Goal: Find specific page/section: Find specific page/section

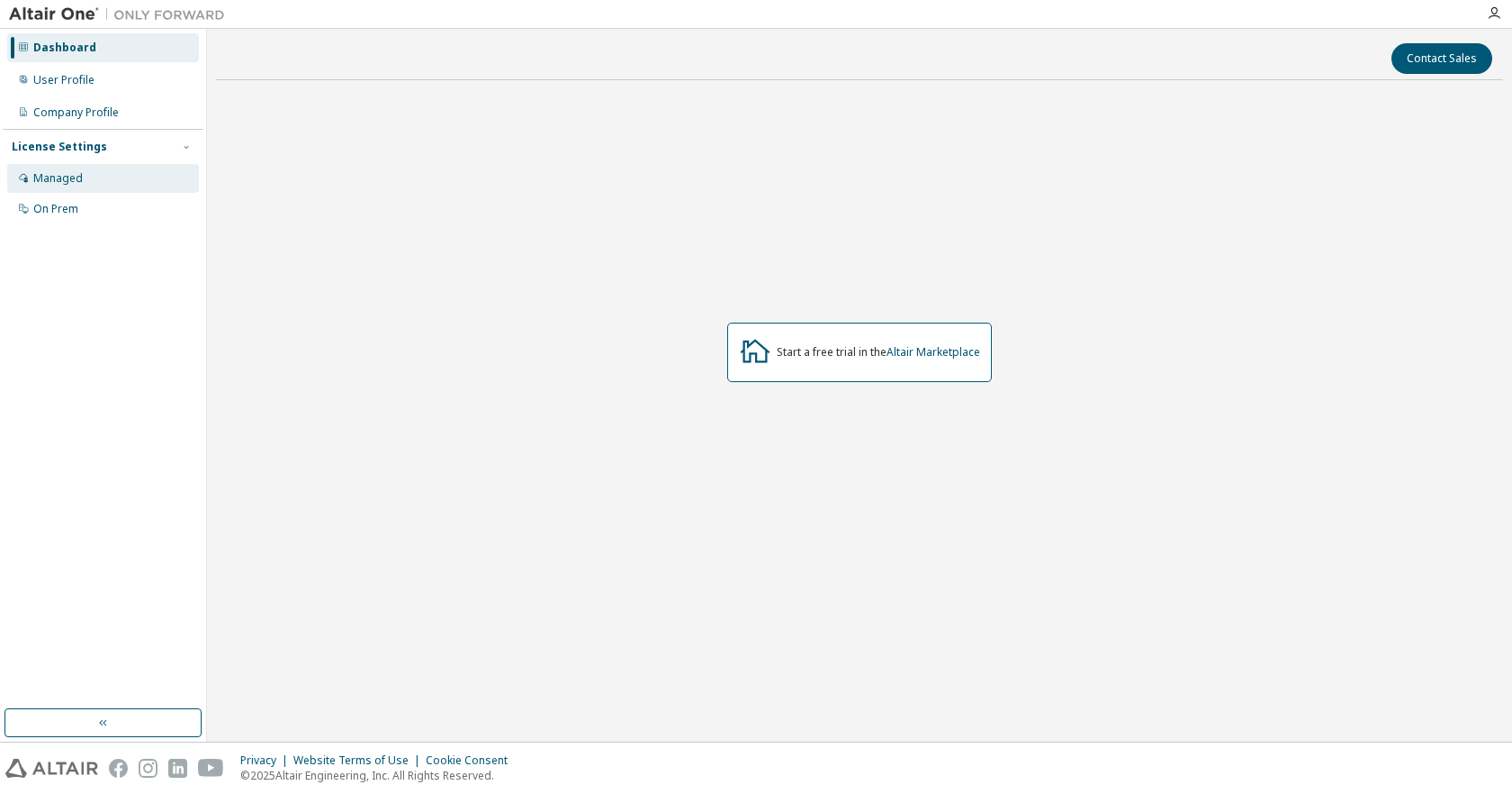
click at [73, 180] on div "Managed" at bounding box center [58, 178] width 49 height 14
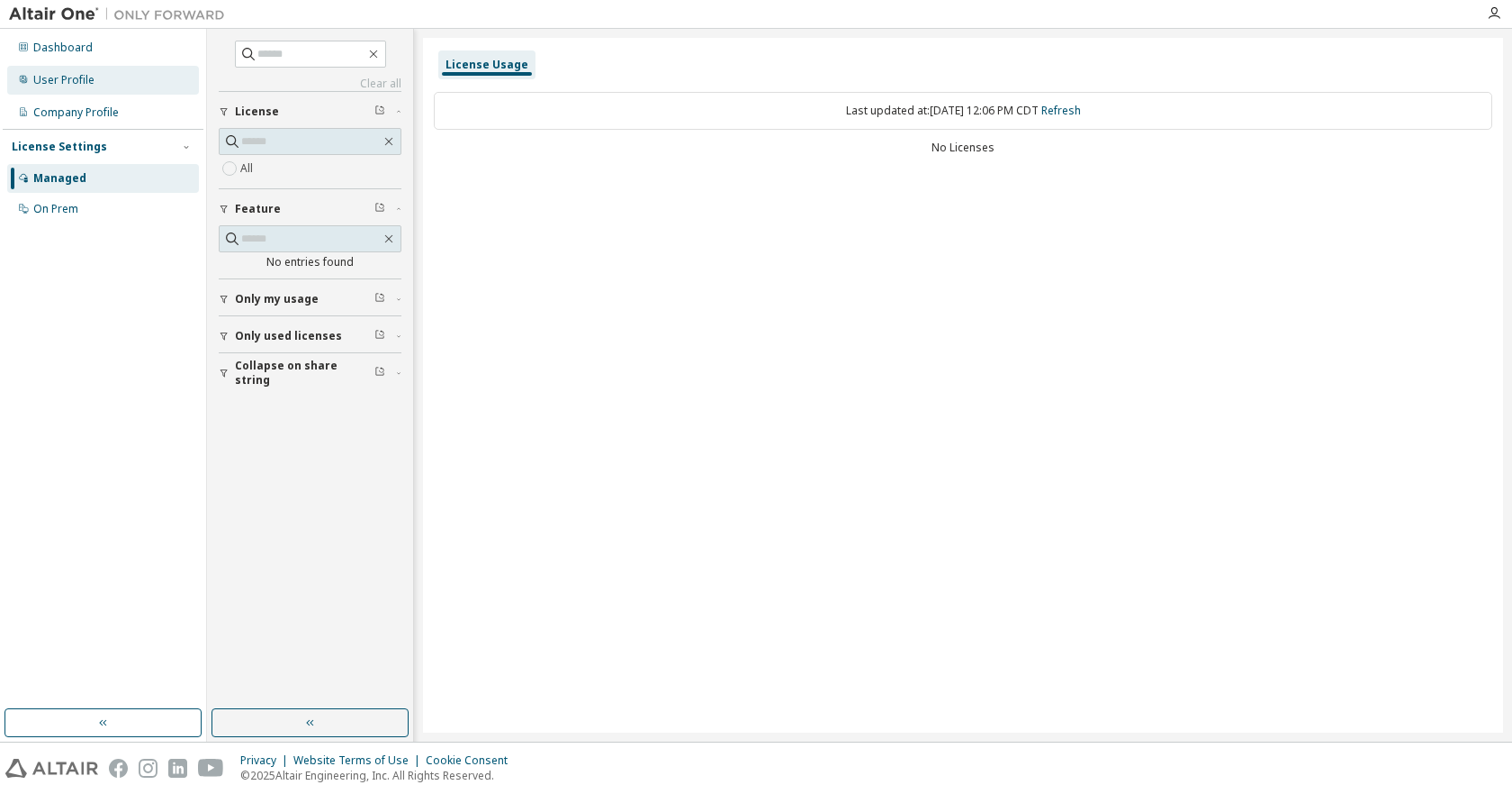
click at [90, 85] on div "User Profile" at bounding box center [64, 80] width 61 height 14
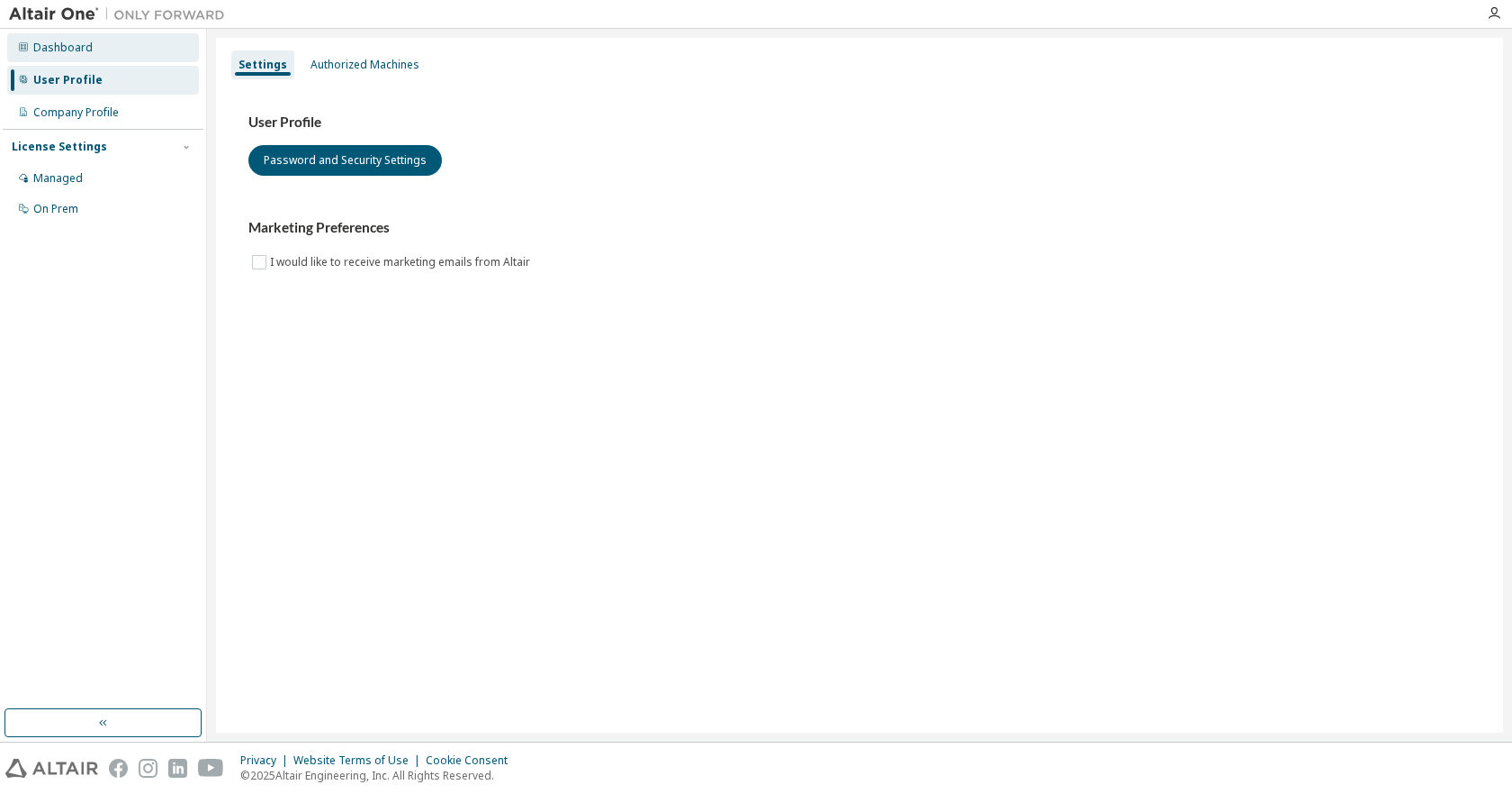
click at [87, 52] on div "Dashboard" at bounding box center [63, 48] width 59 height 14
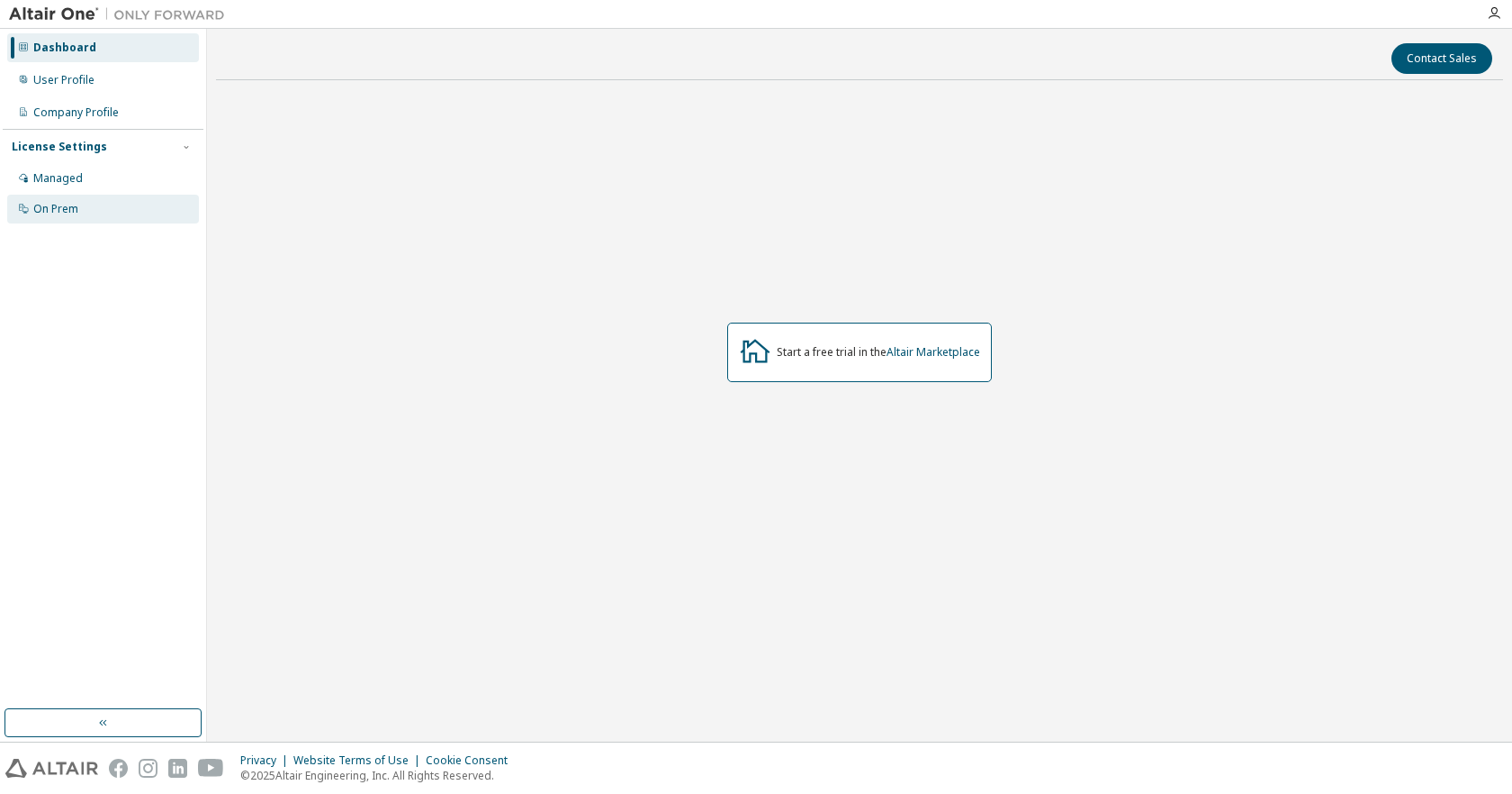
click at [71, 206] on div "On Prem" at bounding box center [55, 208] width 45 height 14
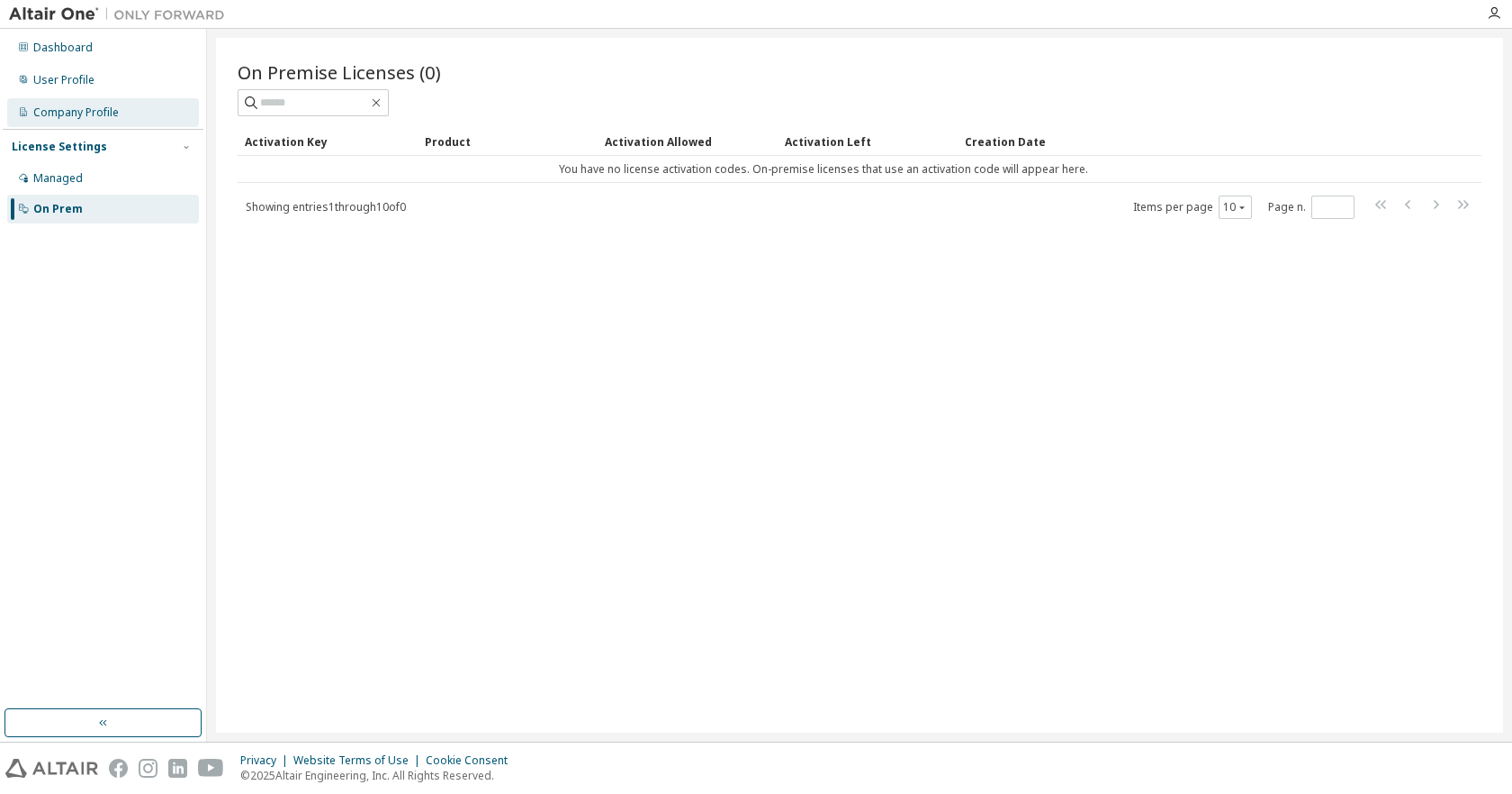
click at [88, 109] on div "Company Profile" at bounding box center [76, 112] width 86 height 14
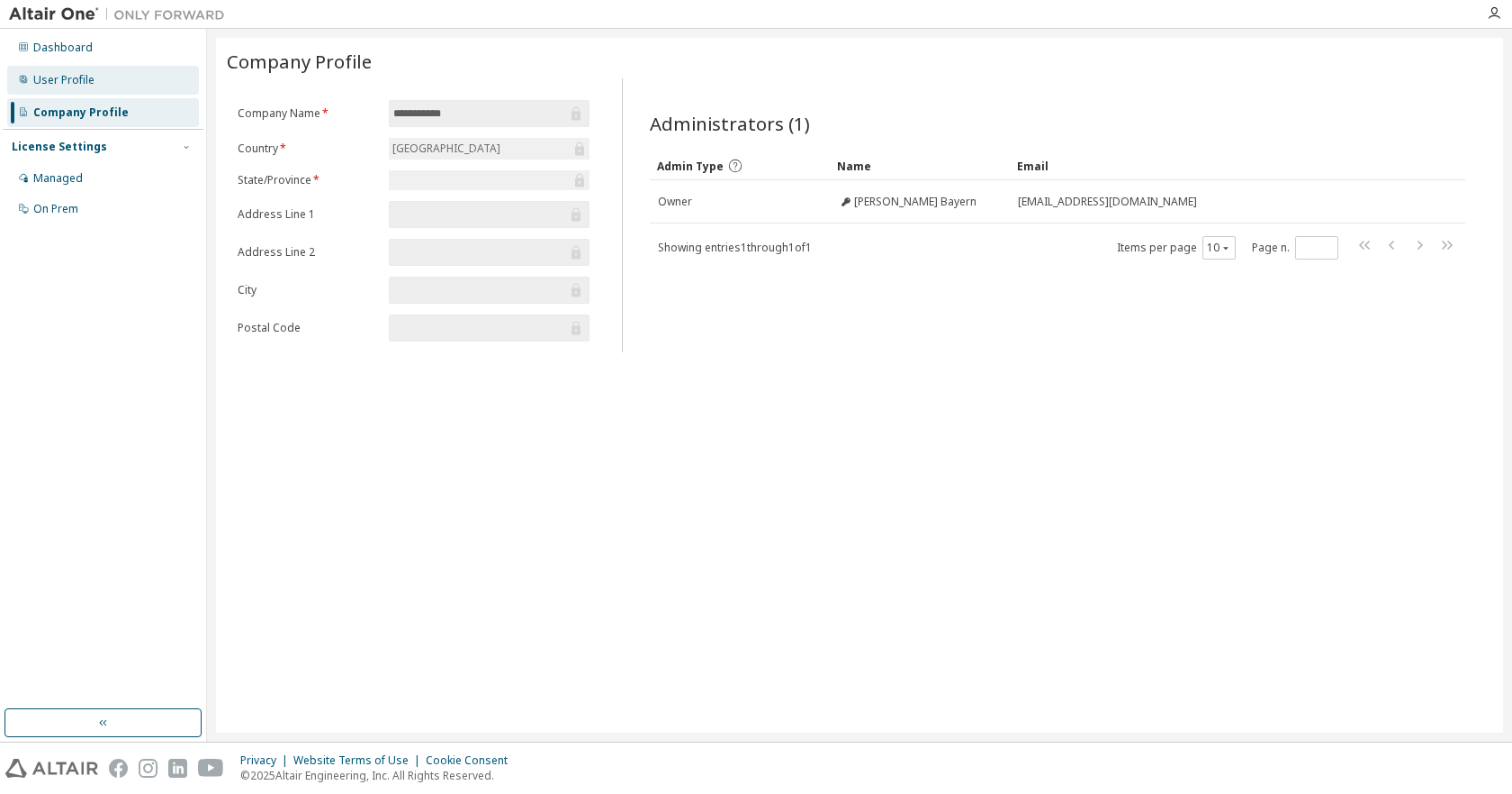
click at [82, 74] on div "User Profile" at bounding box center [64, 80] width 61 height 14
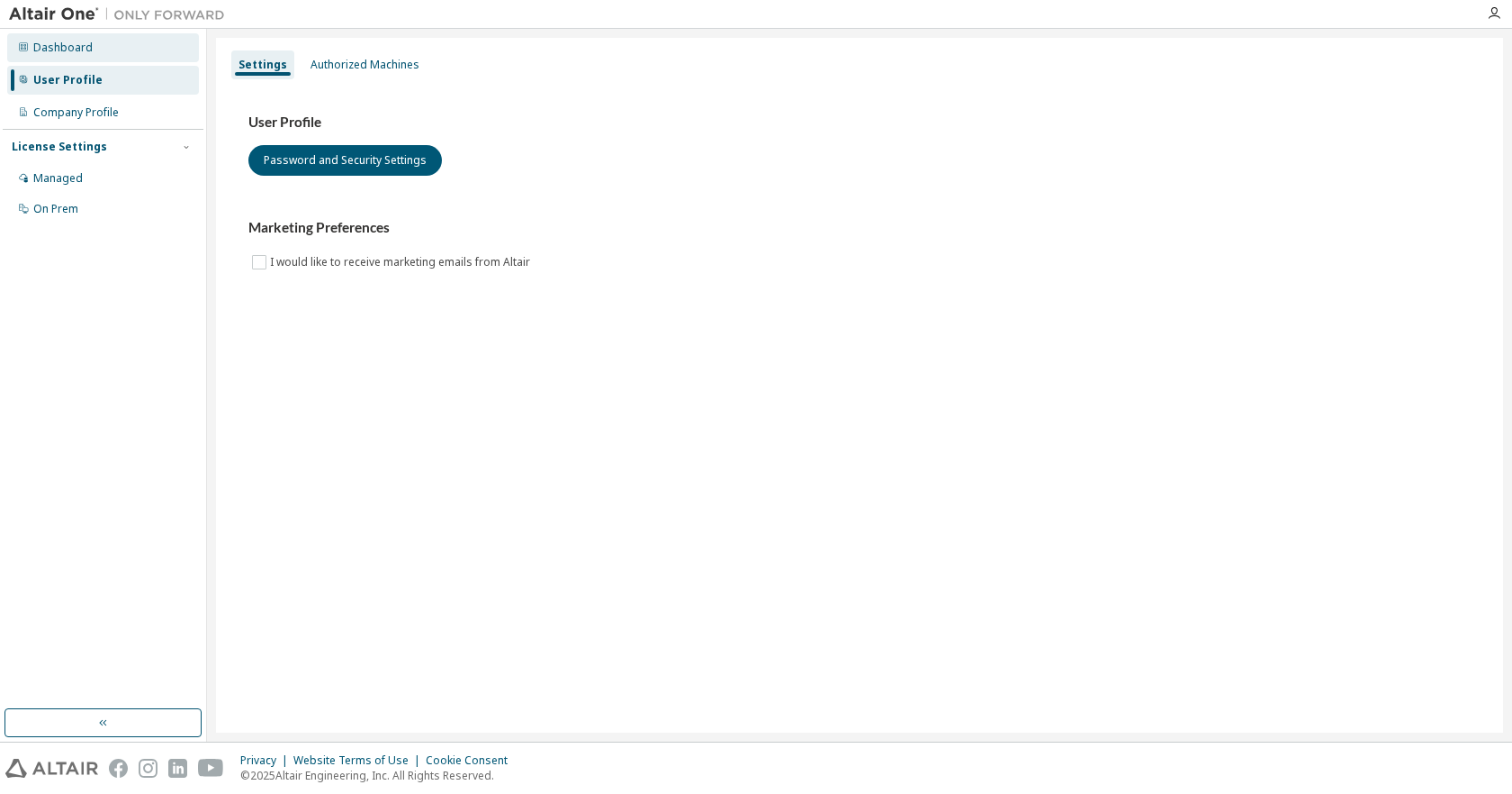
click at [79, 43] on div "Dashboard" at bounding box center [63, 48] width 59 height 14
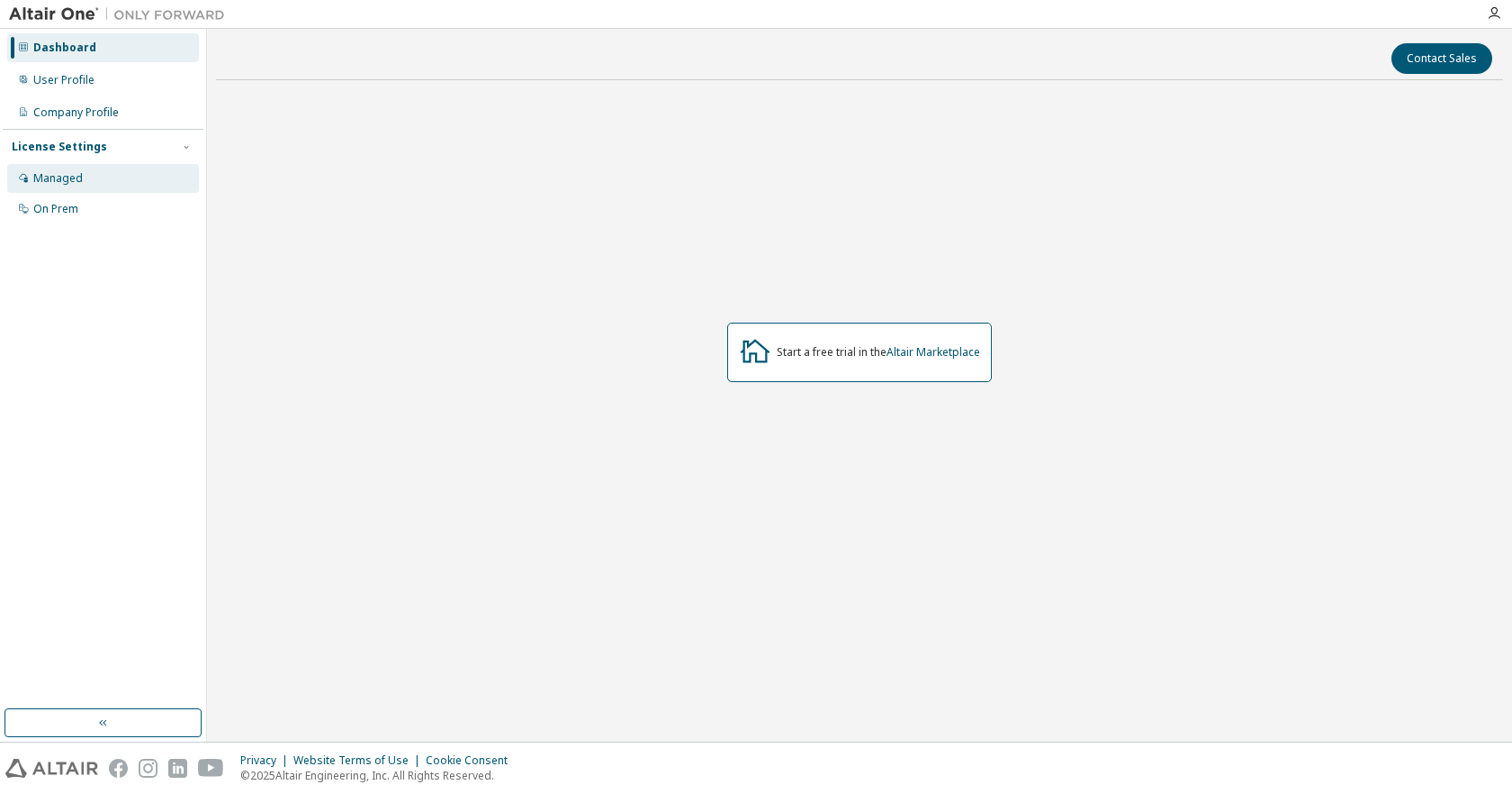
click at [65, 181] on div "Managed" at bounding box center [58, 178] width 49 height 14
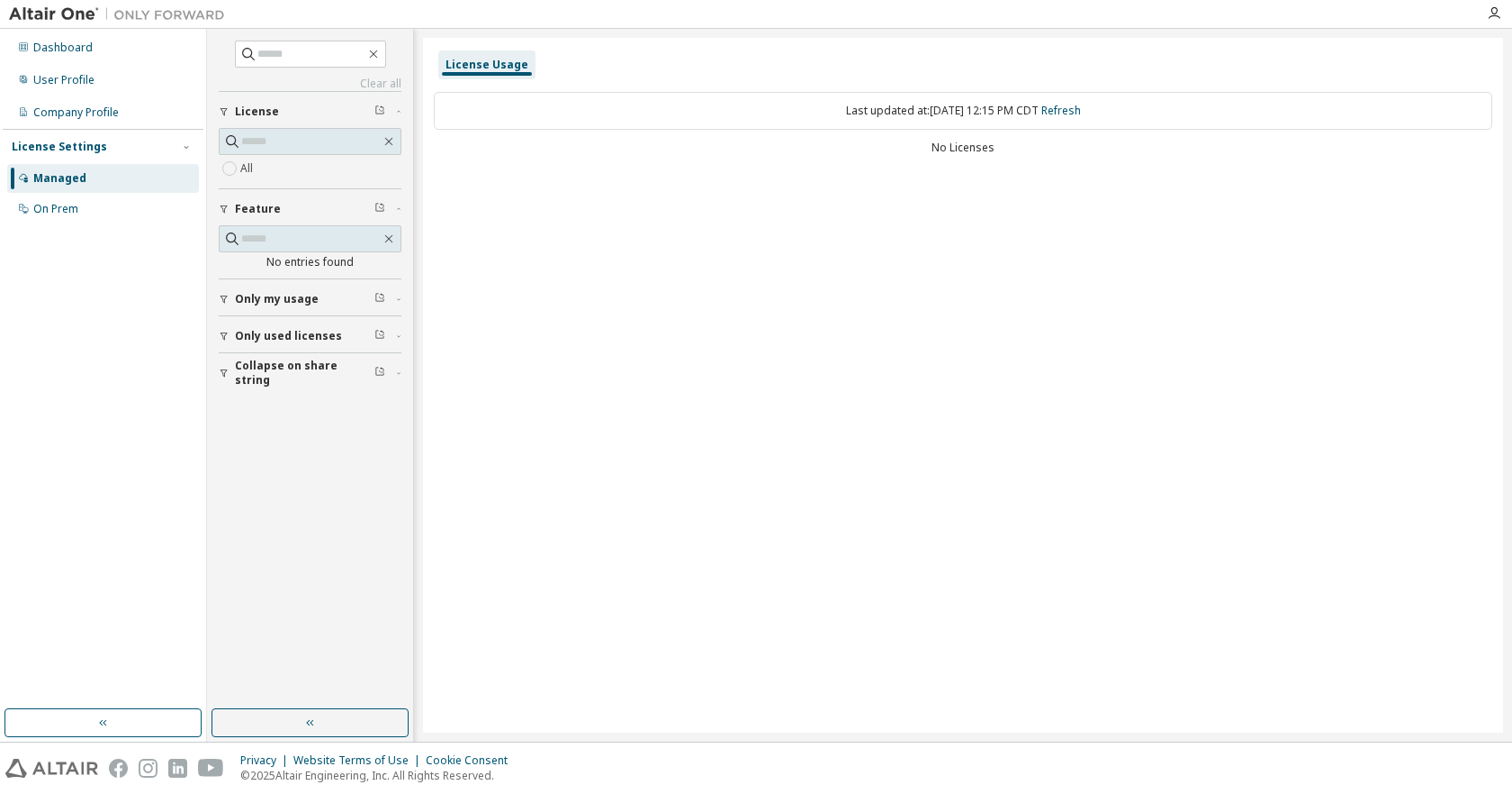
click at [305, 326] on button "Only used licenses" at bounding box center [310, 336] width 183 height 40
click at [67, 209] on div "On Prem" at bounding box center [55, 208] width 45 height 14
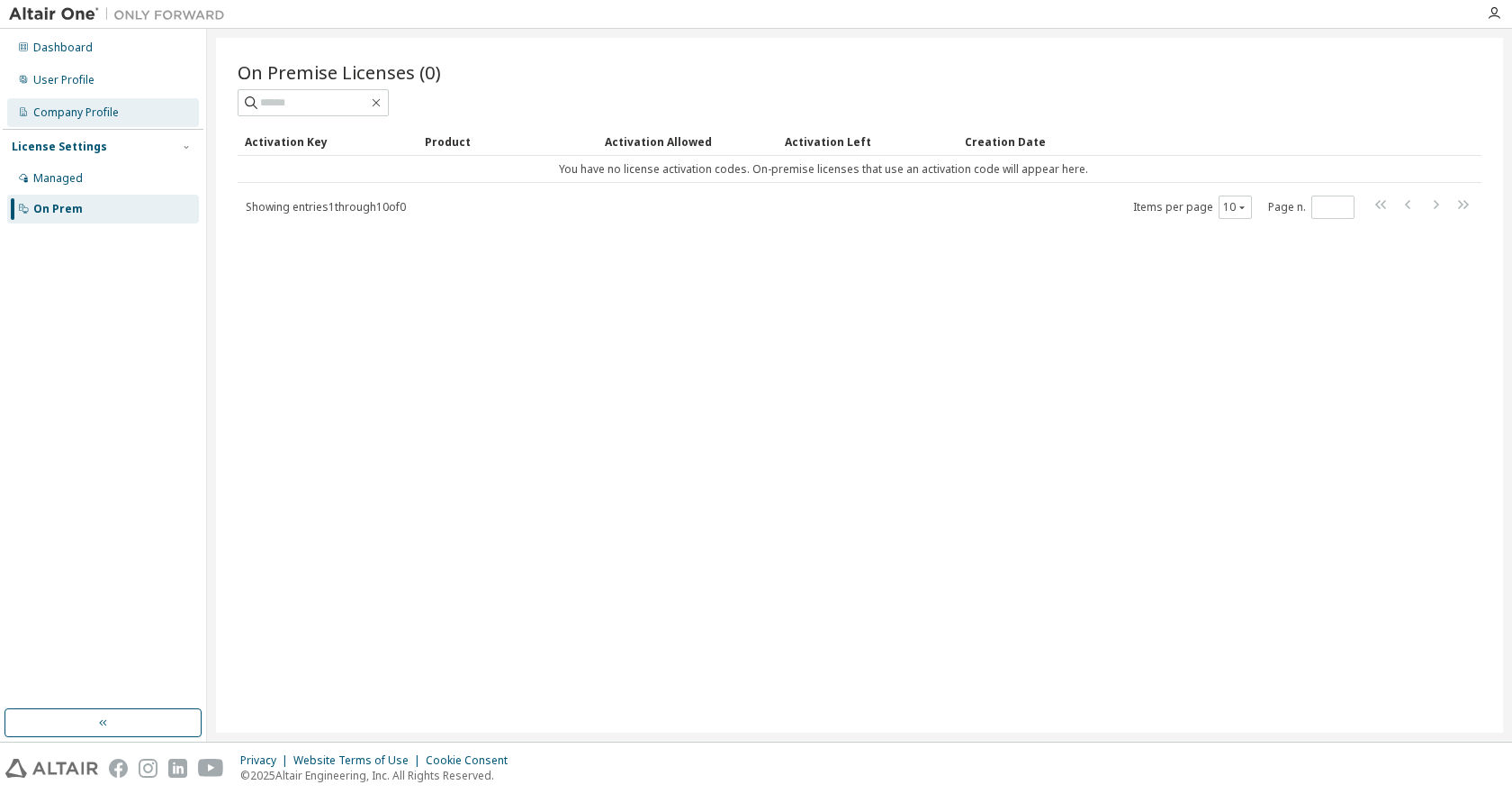
click at [87, 114] on div "Company Profile" at bounding box center [76, 112] width 86 height 14
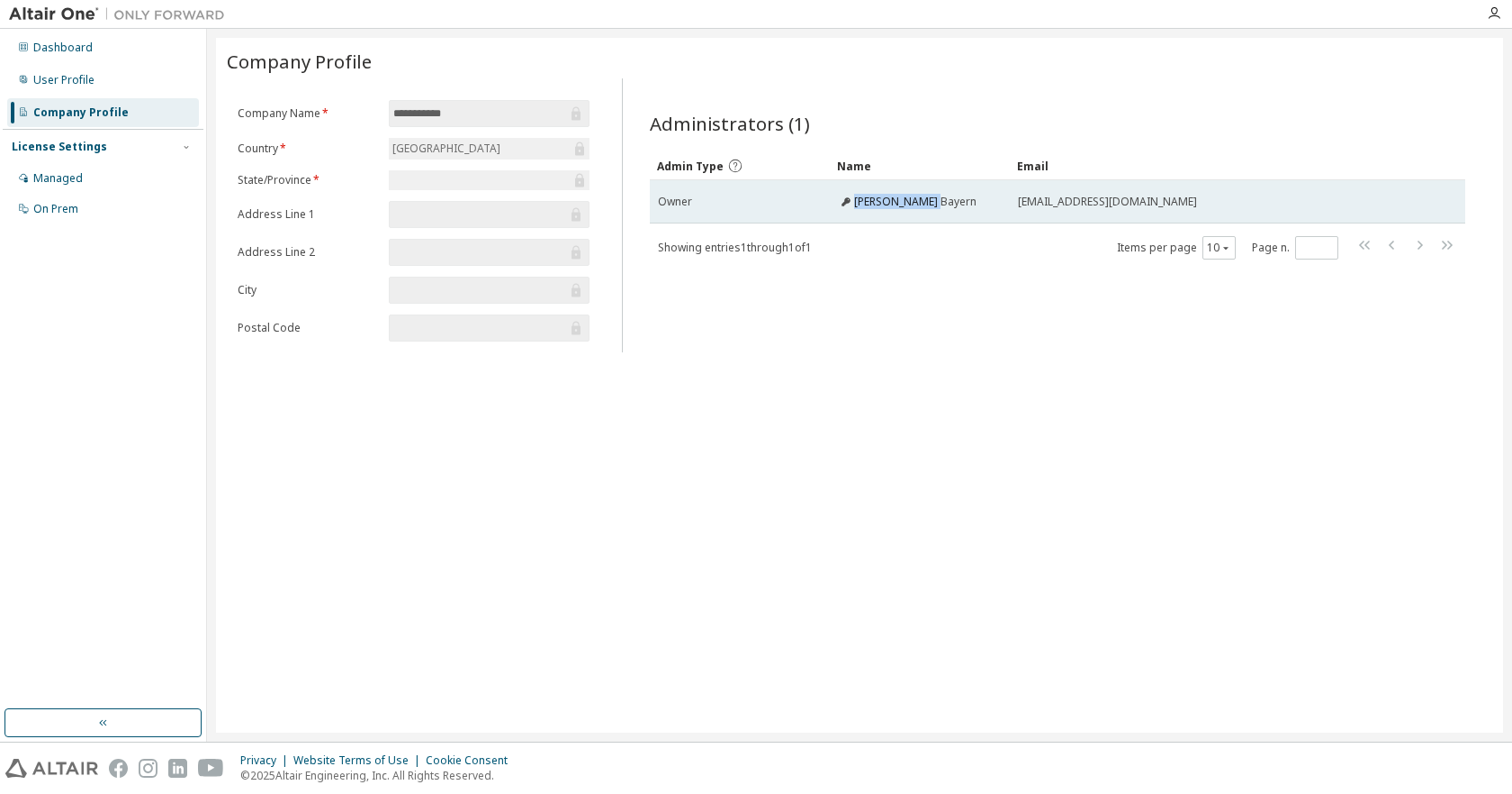
drag, startPoint x: 858, startPoint y: 199, endPoint x: 937, endPoint y: 203, distance: 79.1
click at [937, 203] on div "[PERSON_NAME] Bayern" at bounding box center [920, 201] width 164 height 14
